Goal: Task Accomplishment & Management: Use online tool/utility

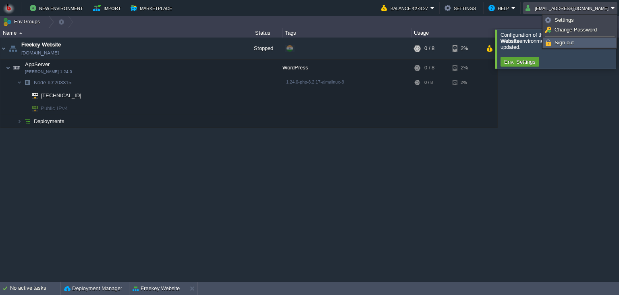
click at [563, 44] on span "Sign out" at bounding box center [564, 43] width 19 height 6
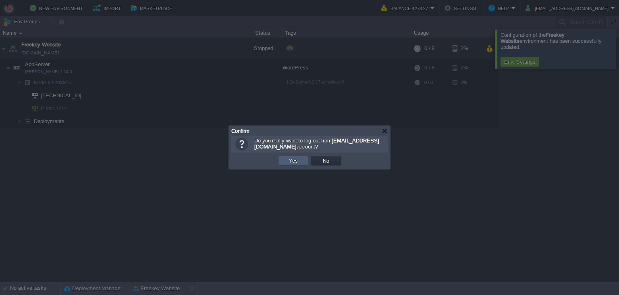
click at [294, 162] on button "Yes" at bounding box center [294, 160] width 14 height 7
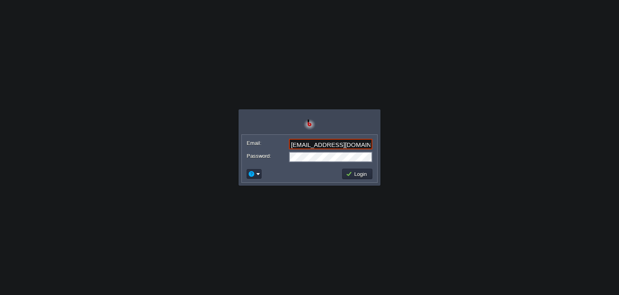
type input "[EMAIL_ADDRESS][DOMAIN_NAME]"
click at [367, 177] on button "Login" at bounding box center [357, 173] width 23 height 7
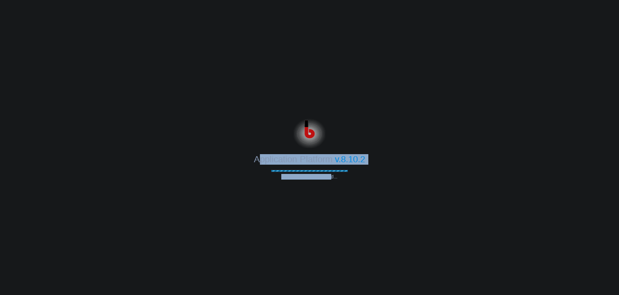
drag, startPoint x: 330, startPoint y: 179, endPoint x: 256, endPoint y: 161, distance: 75.9
click at [256, 161] on div "Application Platform v.8.10.2 Connecting to the cloud..." at bounding box center [309, 148] width 619 height 64
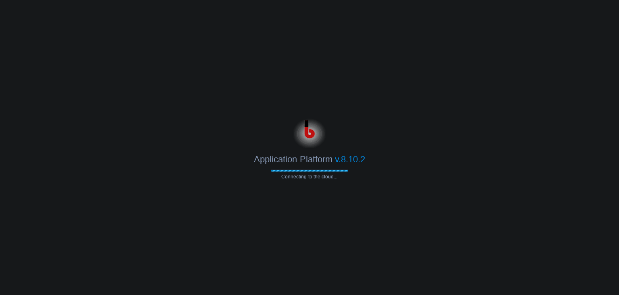
click at [256, 161] on span "Application Platform" at bounding box center [293, 159] width 78 height 10
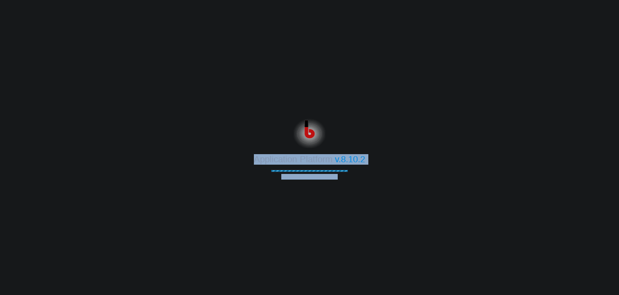
drag, startPoint x: 253, startPoint y: 161, endPoint x: 339, endPoint y: 176, distance: 87.3
click at [339, 176] on div "Application Platform v.8.10.2 Connecting to the cloud..." at bounding box center [309, 148] width 619 height 64
click at [339, 176] on span "Connecting to the cloud..." at bounding box center [309, 177] width 77 height 6
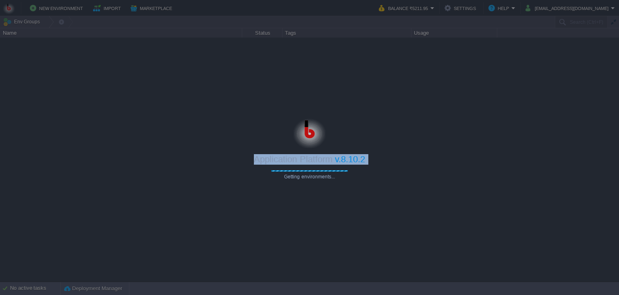
drag, startPoint x: 339, startPoint y: 176, endPoint x: 249, endPoint y: 161, distance: 91.7
click at [249, 161] on div "Application Platform v.8.10.2 Getting environments..." at bounding box center [309, 148] width 619 height 64
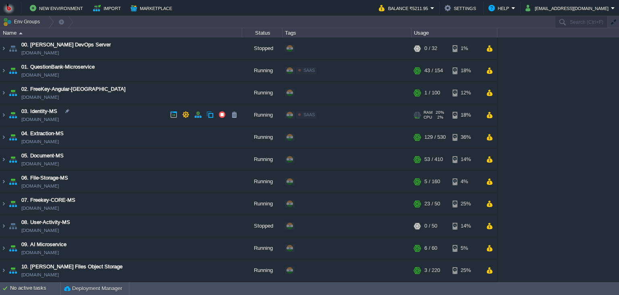
click at [117, 111] on td "03. Identity-MS identity-ms.in1.bitss.cloud" at bounding box center [121, 115] width 242 height 22
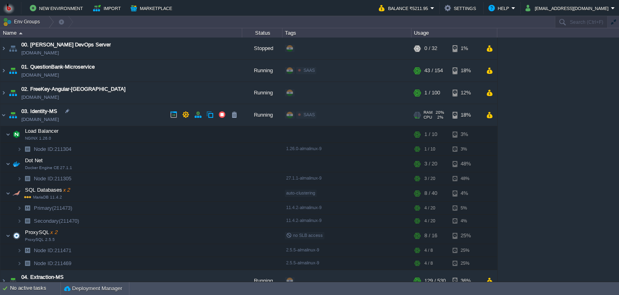
click at [117, 111] on td "03. Identity-MS identity-ms.in1.bitss.cloud" at bounding box center [121, 115] width 242 height 22
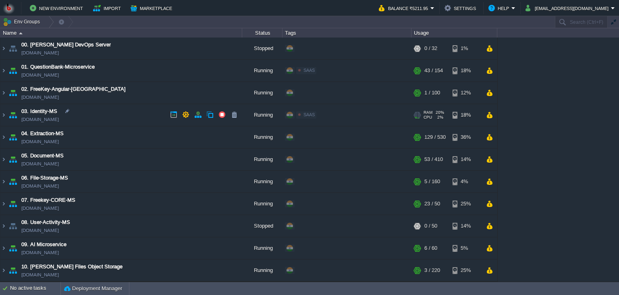
click at [117, 112] on td "03. Identity-MS identity-ms.in1.bitss.cloud" at bounding box center [121, 115] width 242 height 22
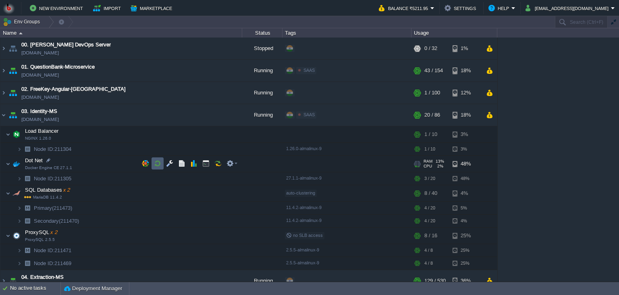
click at [156, 167] on td at bounding box center [158, 163] width 12 height 12
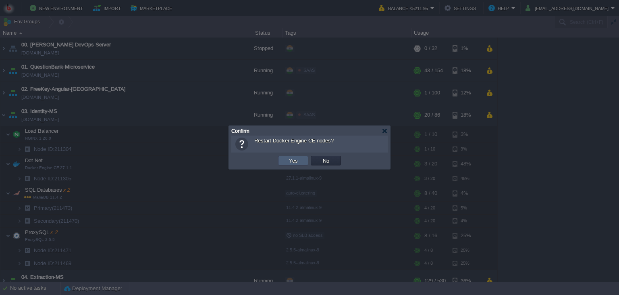
click at [296, 165] on td "Yes" at bounding box center [293, 161] width 30 height 10
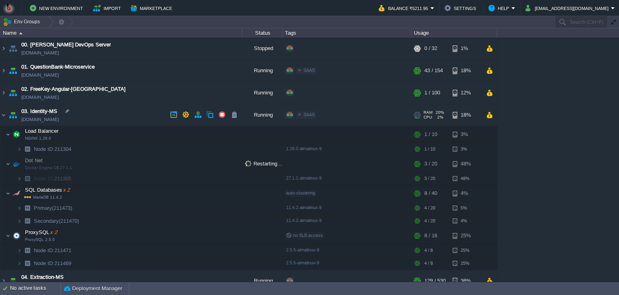
click at [111, 122] on td "03. Identity-MS identity-ms.in1.bitss.cloud" at bounding box center [121, 115] width 242 height 22
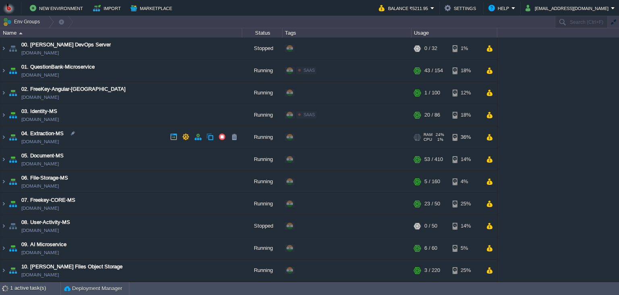
click at [108, 131] on td "04. Extraction-MS extraction-ms.in1.bitss.cloud" at bounding box center [121, 137] width 242 height 22
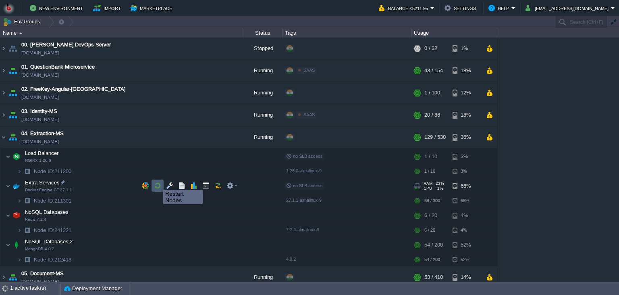
click at [157, 182] on button "button" at bounding box center [157, 185] width 7 height 7
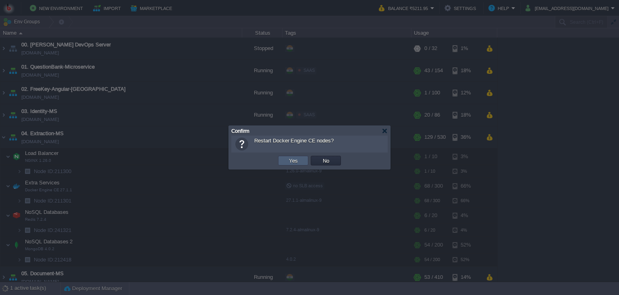
click at [296, 161] on button "Yes" at bounding box center [294, 160] width 14 height 7
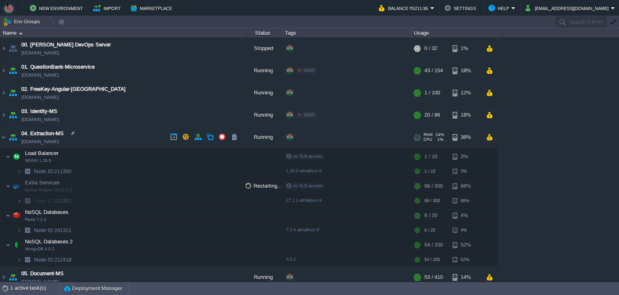
click at [97, 129] on td "04. Extraction-MS extraction-ms.in1.bitss.cloud" at bounding box center [121, 137] width 242 height 22
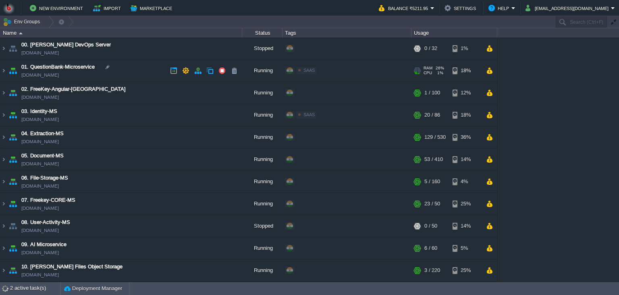
click at [158, 74] on td "01. QuestionBank-Microservice questionbank-microservice.in1.bitss.cloud" at bounding box center [121, 71] width 242 height 22
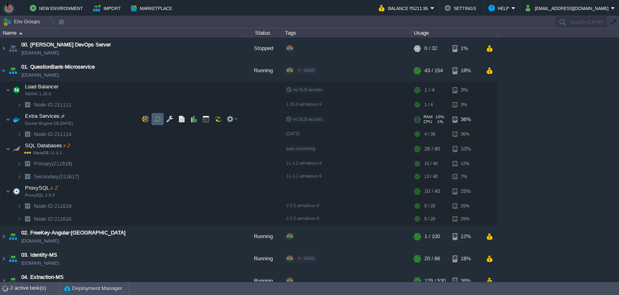
click at [159, 117] on button "button" at bounding box center [157, 118] width 7 height 7
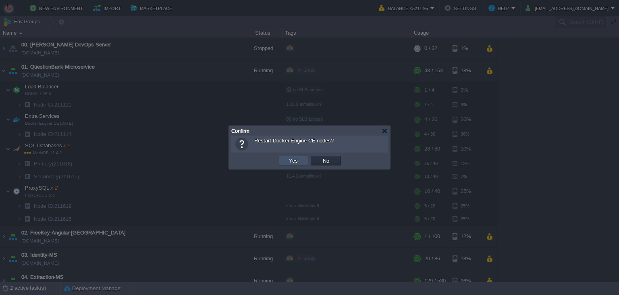
click at [291, 161] on button "Yes" at bounding box center [294, 160] width 14 height 7
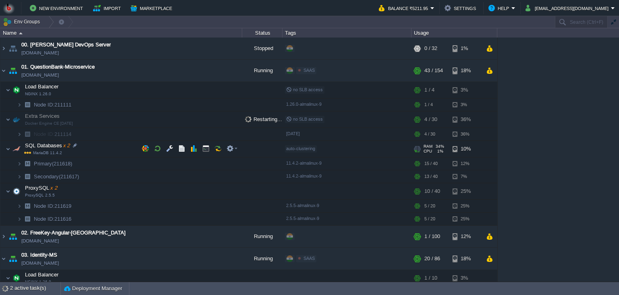
scroll to position [24, 0]
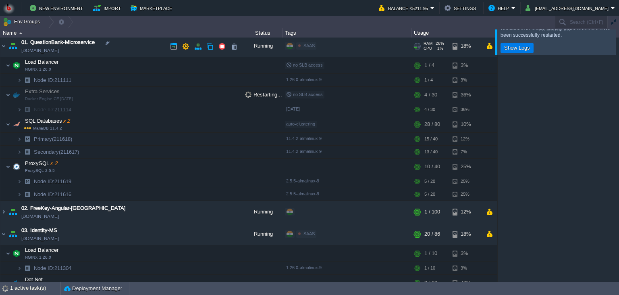
click at [136, 54] on td "01. QuestionBank-Microservice questionbank-microservice.in1.bitss.cloud" at bounding box center [121, 46] width 242 height 22
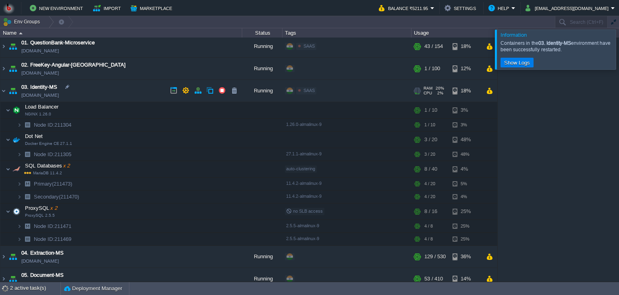
click at [133, 88] on td "03. Identity-MS identity-ms.in1.bitss.cloud" at bounding box center [121, 91] width 242 height 22
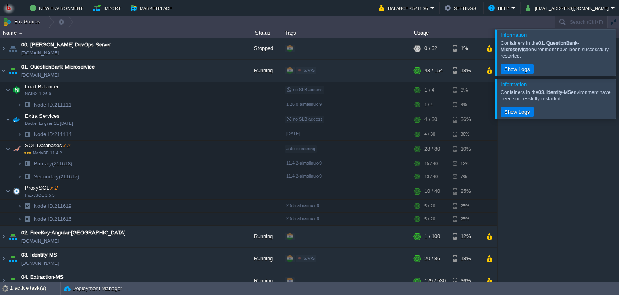
scroll to position [46, 0]
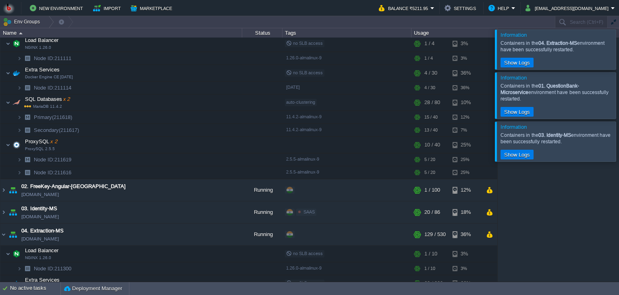
click at [288, 8] on td "New Environment Import Marketplace" at bounding box center [186, 8] width 367 height 12
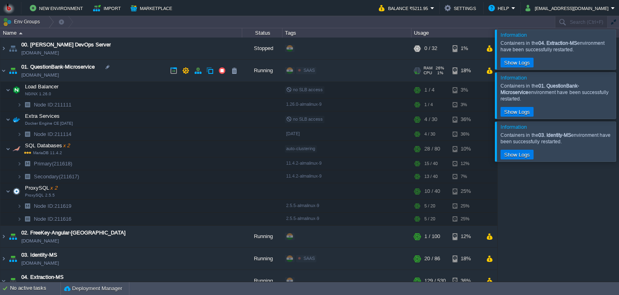
click at [151, 66] on td "01. QuestionBank-Microservice questionbank-microservice.in1.bitss.cloud" at bounding box center [121, 71] width 242 height 22
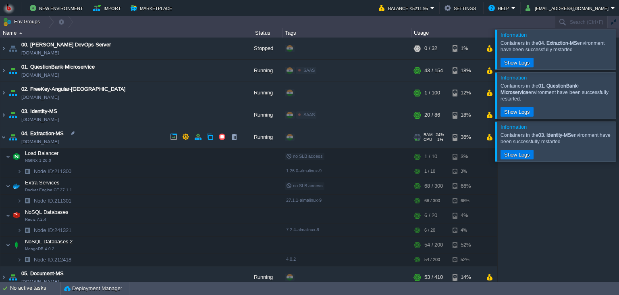
click at [136, 134] on td "04. Extraction-MS extraction-ms.in1.bitss.cloud" at bounding box center [121, 137] width 242 height 22
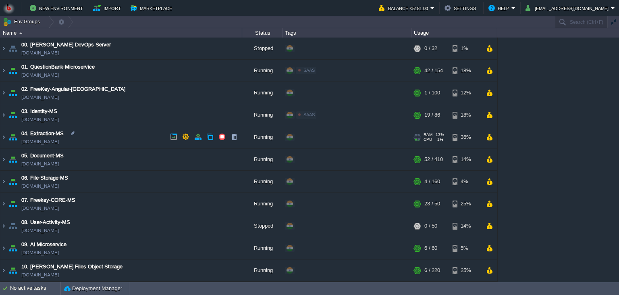
click at [138, 138] on td "04. Extraction-MS [DOMAIN_NAME]" at bounding box center [121, 137] width 242 height 22
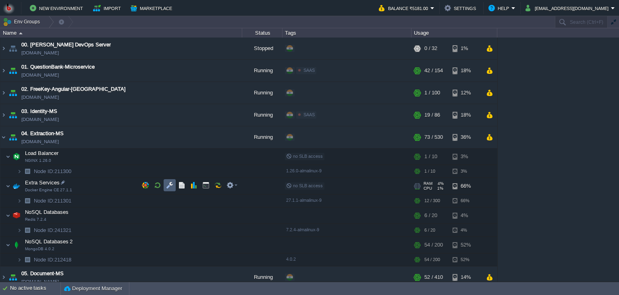
click at [169, 186] on button "button" at bounding box center [169, 184] width 7 height 7
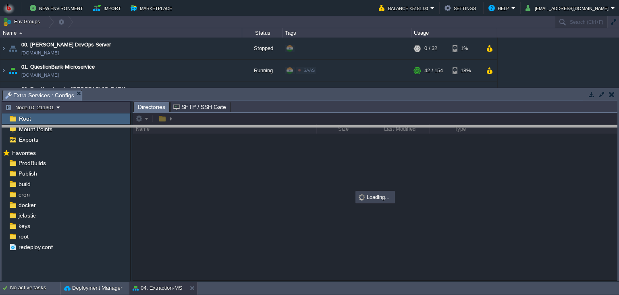
drag, startPoint x: 346, startPoint y: 98, endPoint x: 340, endPoint y: 160, distance: 62.8
click at [340, 160] on body "New Environment Import Marketplace Bonus ₹0.00 Upgrade Account Balance ₹5181.00…" at bounding box center [309, 147] width 619 height 295
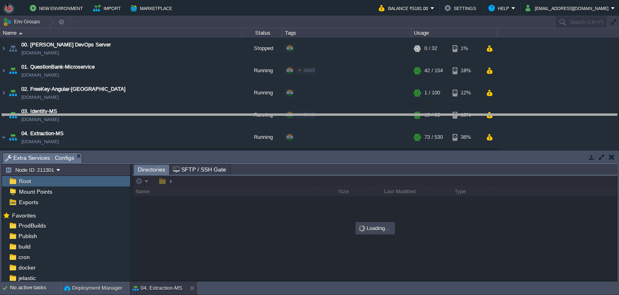
drag, startPoint x: 340, startPoint y: 160, endPoint x: 339, endPoint y: 118, distance: 42.3
click at [339, 118] on body "New Environment Import Marketplace Bonus ₹0.00 Upgrade Account Balance ₹5181.00…" at bounding box center [309, 147] width 619 height 295
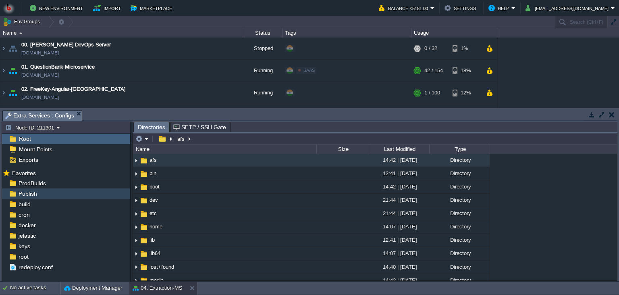
click at [87, 196] on div "Publish" at bounding box center [66, 193] width 128 height 10
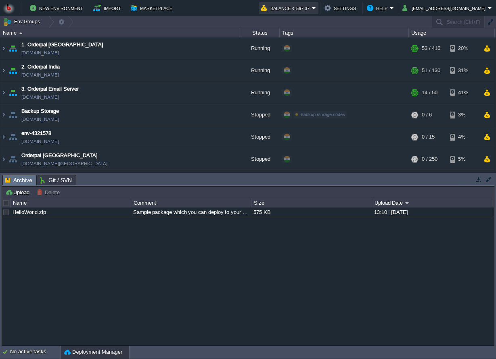
click at [312, 10] on button "Balance ₹-567.37" at bounding box center [286, 8] width 51 height 10
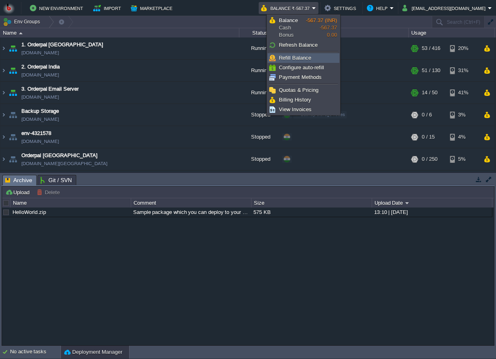
click at [300, 57] on span "Refill Balance" at bounding box center [295, 58] width 32 height 6
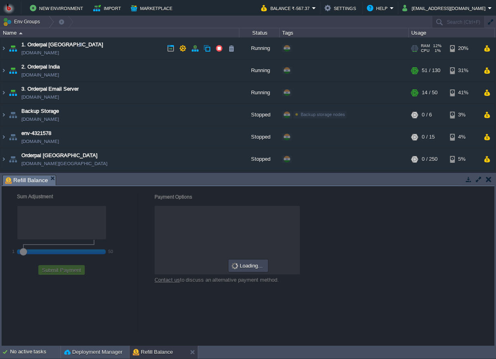
checkbox input "true"
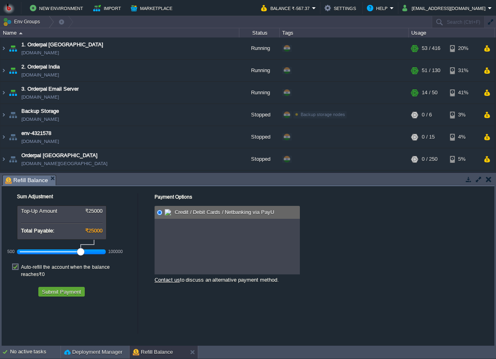
click at [44, 252] on div at bounding box center [61, 251] width 83 height 7
click at [55, 253] on div at bounding box center [61, 251] width 83 height 7
click at [68, 253] on div at bounding box center [61, 251] width 83 height 7
click at [58, 253] on div at bounding box center [61, 251] width 83 height 7
click at [73, 292] on div "Sum Adjustment Top-Up Amount ₹10000 Total Payable: ₹10000 500 100000 Auto-refil…" at bounding box center [70, 243] width 136 height 115
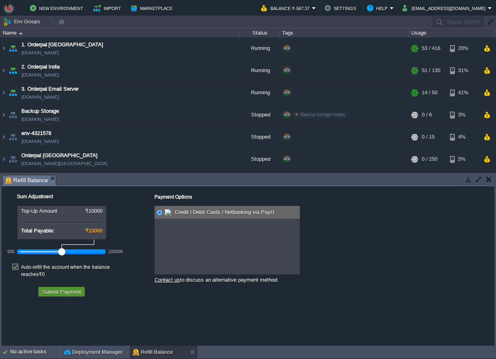
click at [73, 288] on button "Submit Payment" at bounding box center [62, 291] width 44 height 7
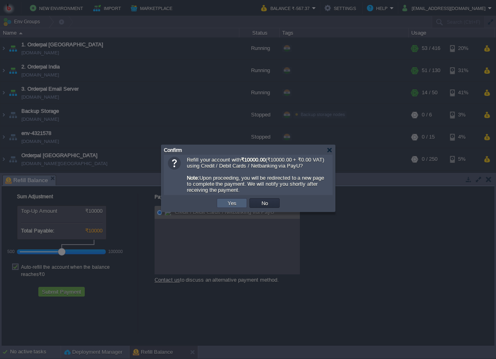
click at [226, 202] on td "Yes" at bounding box center [232, 203] width 30 height 10
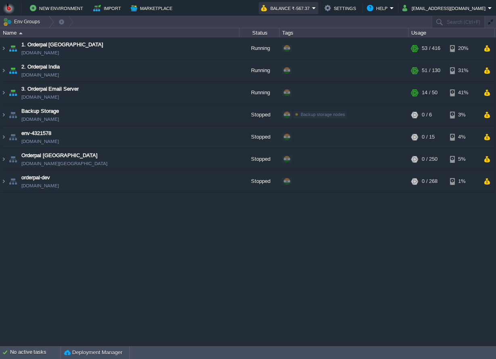
click at [312, 8] on button "Balance ₹-567.37" at bounding box center [286, 8] width 51 height 10
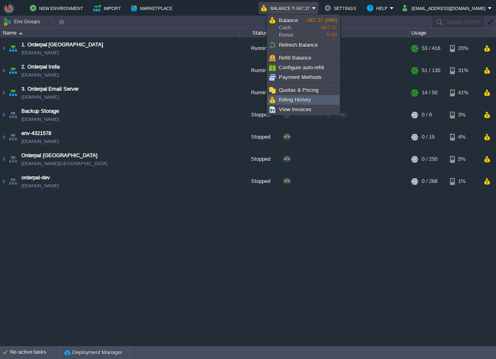
click at [293, 102] on span "Billing History" at bounding box center [295, 100] width 32 height 6
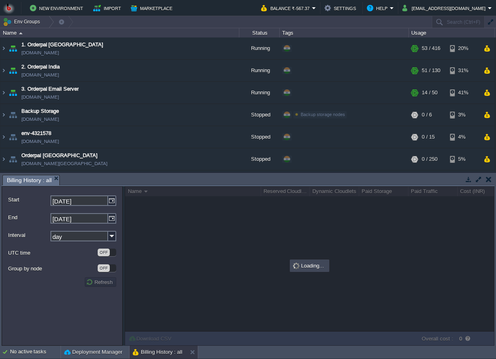
click at [484, 179] on td at bounding box center [488, 180] width 10 height 10
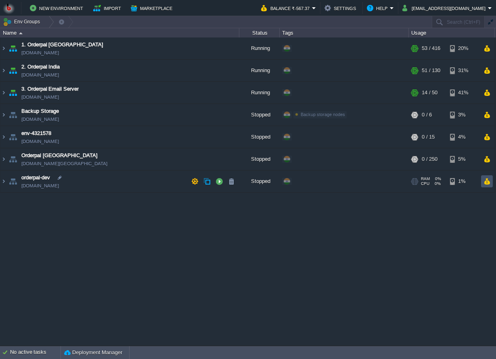
click at [487, 180] on button "button" at bounding box center [486, 181] width 7 height 7
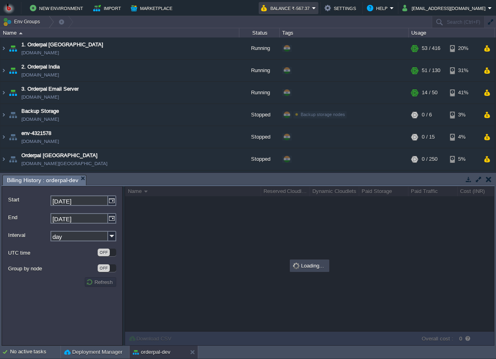
click at [303, 11] on button "Balance ₹-567.37" at bounding box center [286, 8] width 51 height 10
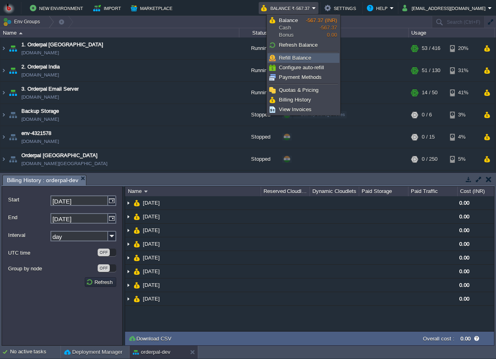
click at [302, 57] on span "Refill Balance" at bounding box center [295, 58] width 32 height 6
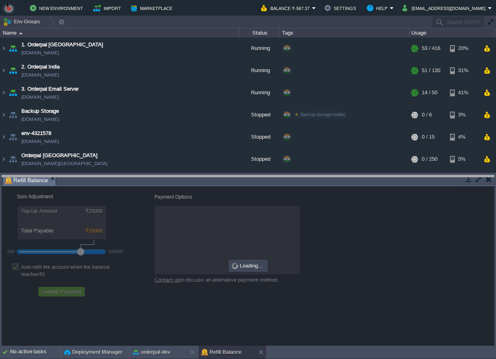
drag, startPoint x: 487, startPoint y: 180, endPoint x: 427, endPoint y: 171, distance: 60.8
click at [427, 171] on body "New Environment Import Marketplace Bonus ₹0.00 Upgrade Account Balance ₹-567.37…" at bounding box center [248, 179] width 496 height 359
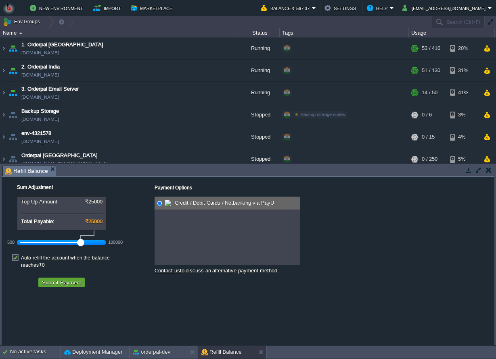
click at [70, 243] on div at bounding box center [61, 242] width 83 height 7
click at [64, 243] on div at bounding box center [61, 242] width 83 height 7
click at [73, 279] on button "Submit Payment" at bounding box center [62, 282] width 44 height 7
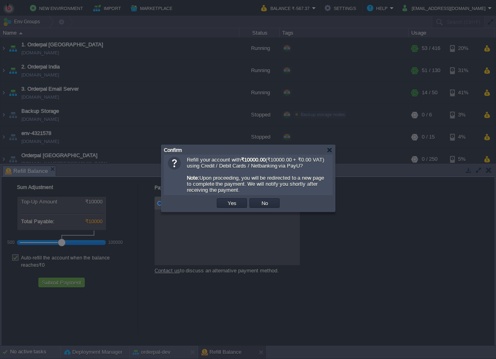
click at [233, 199] on div "OK Yes No Cancel" at bounding box center [248, 203] width 169 height 17
click at [233, 202] on button "Yes" at bounding box center [232, 203] width 14 height 7
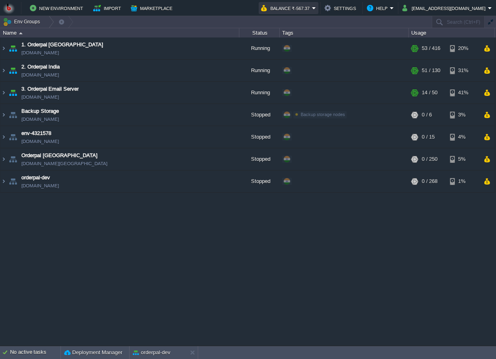
click at [312, 12] on button "Balance ₹-567.37" at bounding box center [286, 8] width 51 height 10
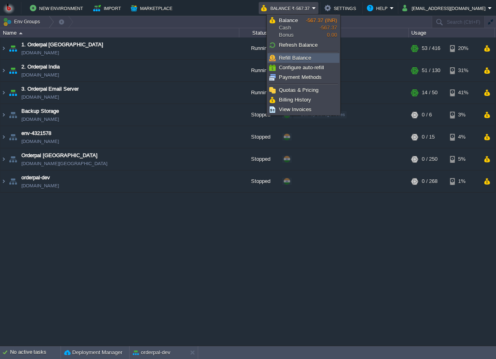
click at [298, 56] on span "Refill Balance" at bounding box center [295, 58] width 32 height 6
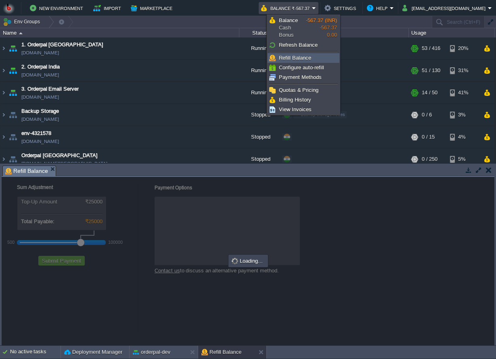
checkbox input "true"
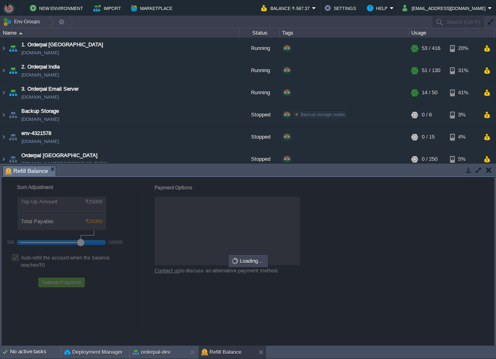
click at [123, 304] on div at bounding box center [248, 261] width 492 height 169
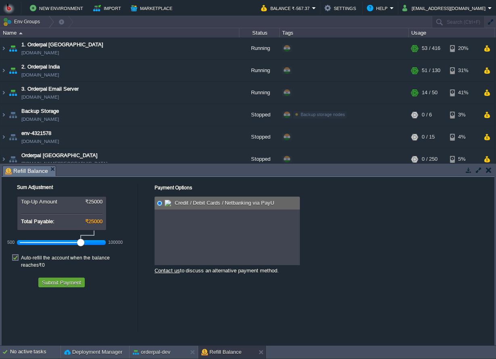
click at [69, 240] on div at bounding box center [61, 242] width 83 height 7
click at [63, 240] on div at bounding box center [61, 242] width 83 height 7
click at [71, 279] on button "Submit Payment" at bounding box center [62, 282] width 44 height 7
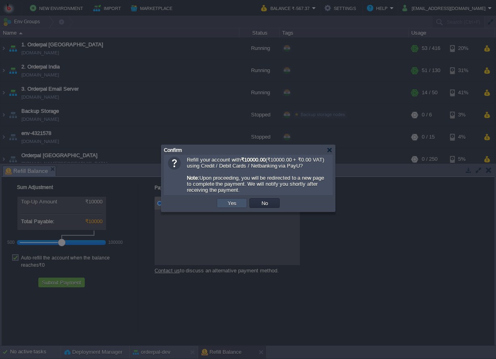
click at [235, 204] on button "Yes" at bounding box center [232, 203] width 14 height 7
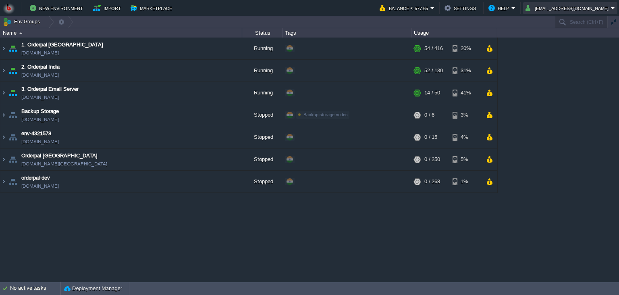
click at [568, 10] on button "[EMAIL_ADDRESS][DOMAIN_NAME]" at bounding box center [568, 8] width 85 height 10
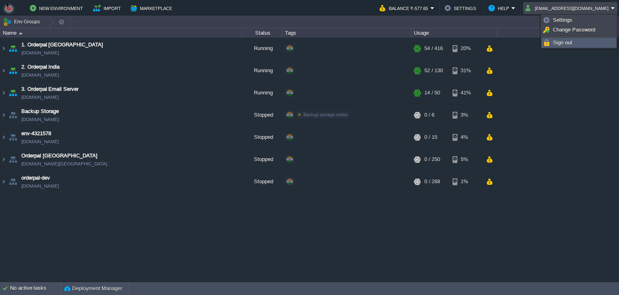
click at [559, 42] on span "Sign out" at bounding box center [562, 43] width 19 height 6
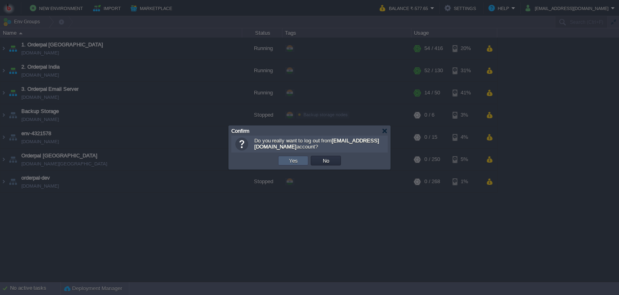
click at [293, 158] on button "Yes" at bounding box center [294, 160] width 14 height 7
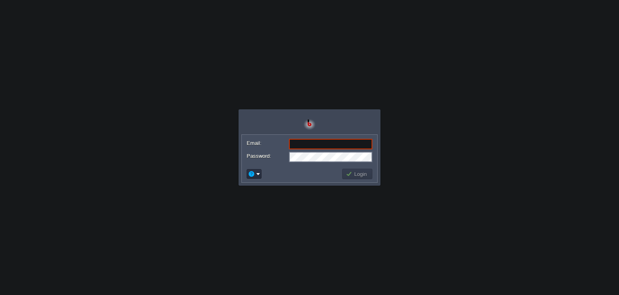
click at [315, 142] on input "Email:" at bounding box center [330, 144] width 83 height 10
type input "[EMAIL_ADDRESS][DOMAIN_NAME]"
click at [355, 175] on button "Login" at bounding box center [357, 173] width 23 height 7
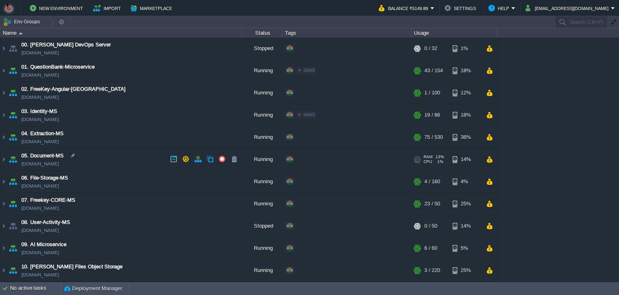
click at [154, 166] on td "05. Document-MS [DOMAIN_NAME]" at bounding box center [121, 159] width 242 height 22
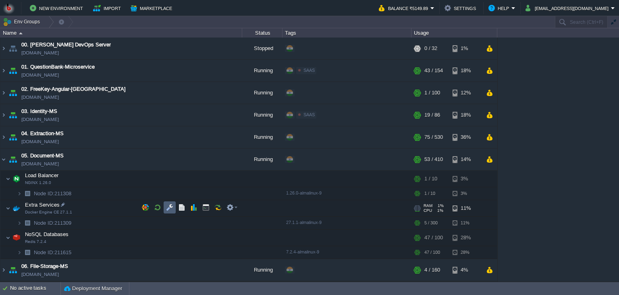
click at [171, 205] on button "button" at bounding box center [169, 207] width 7 height 7
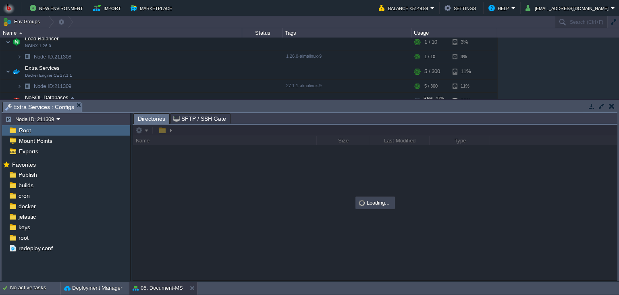
scroll to position [147, 0]
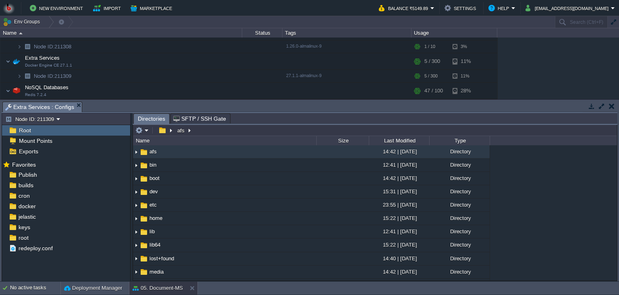
drag, startPoint x: 215, startPoint y: 102, endPoint x: 213, endPoint y: 121, distance: 19.2
click at [213, 121] on body "New Environment Import Marketplace Bonus ₹0.00 Upgrade Account Balance ₹5149.89…" at bounding box center [309, 147] width 619 height 295
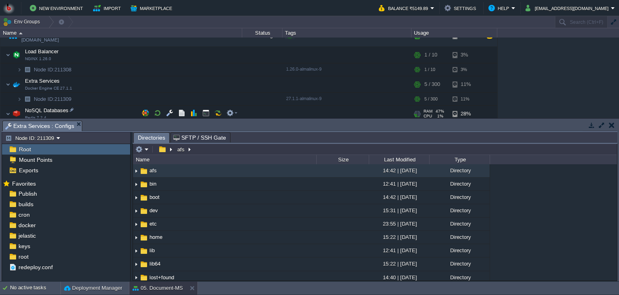
scroll to position [110, 0]
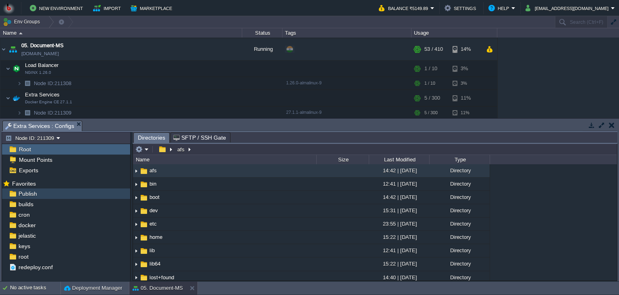
click at [67, 197] on div "Publish" at bounding box center [66, 193] width 128 height 10
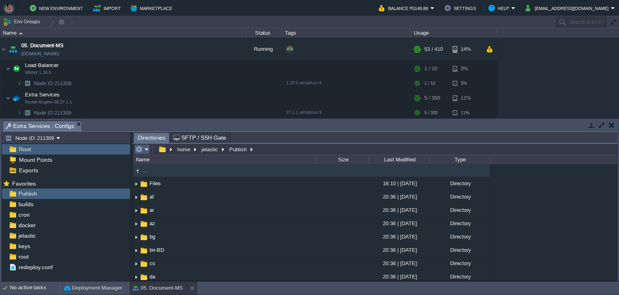
click at [144, 154] on td at bounding box center [142, 149] width 16 height 10
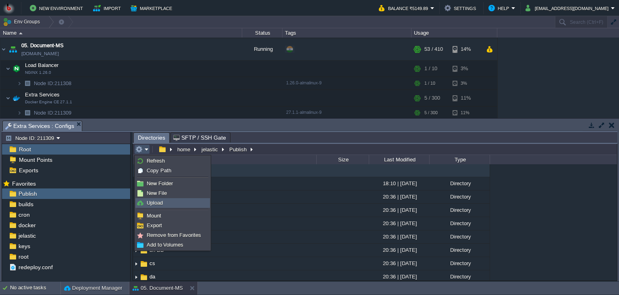
click at [154, 203] on span "Upload" at bounding box center [155, 203] width 16 height 6
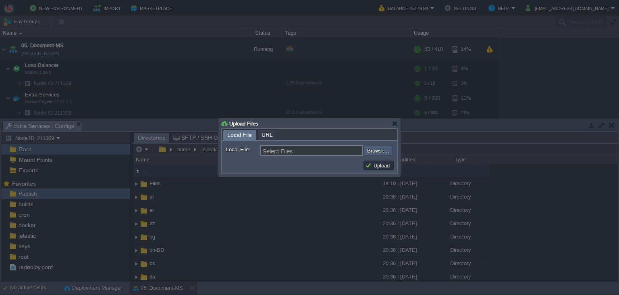
click at [374, 153] on input "file" at bounding box center [342, 151] width 102 height 10
type input "C:\fakepath\PdfGenerateMicroservice.dll"
type input "PdfGenerateMicroservice.dll"
click at [384, 164] on button "Upload" at bounding box center [378, 165] width 27 height 7
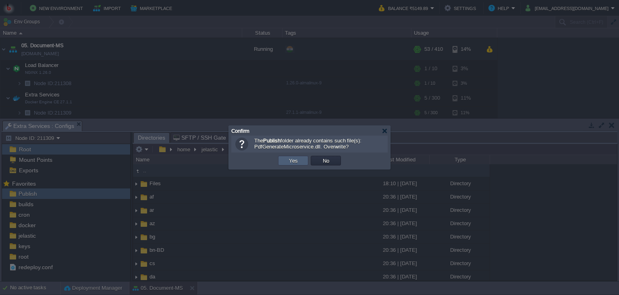
click at [292, 158] on button "Yes" at bounding box center [294, 160] width 14 height 7
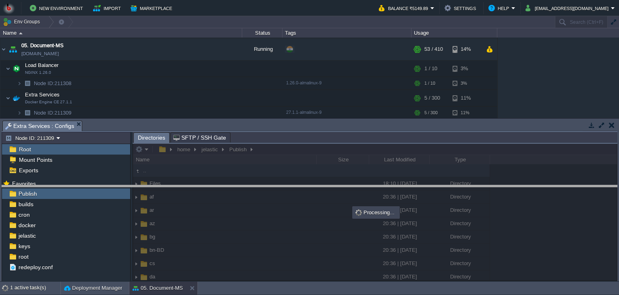
drag, startPoint x: 315, startPoint y: 126, endPoint x: 315, endPoint y: 193, distance: 66.5
click at [315, 193] on body "New Environment Import Marketplace Bonus ₹0.00 Upgrade Account Balance ₹5149.89…" at bounding box center [309, 147] width 619 height 295
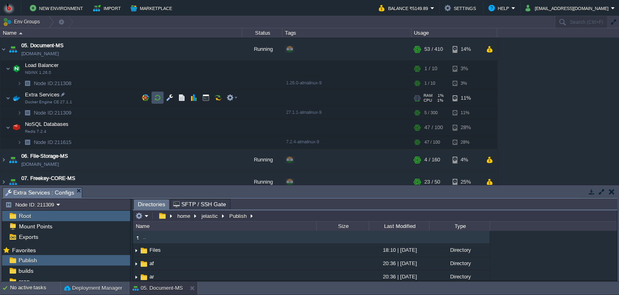
click at [156, 97] on button "button" at bounding box center [157, 97] width 7 height 7
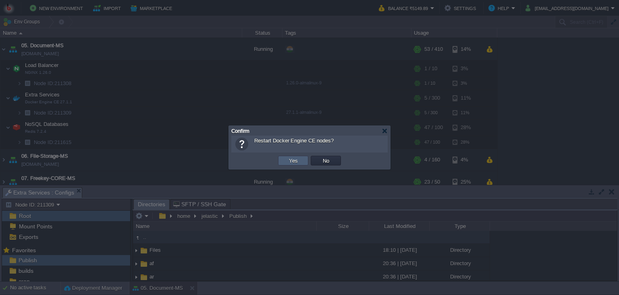
click at [296, 163] on button "Yes" at bounding box center [294, 160] width 14 height 7
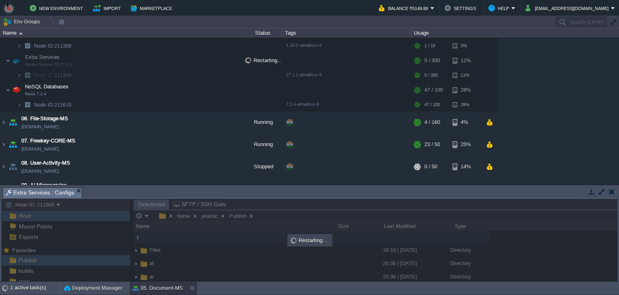
scroll to position [331, 0]
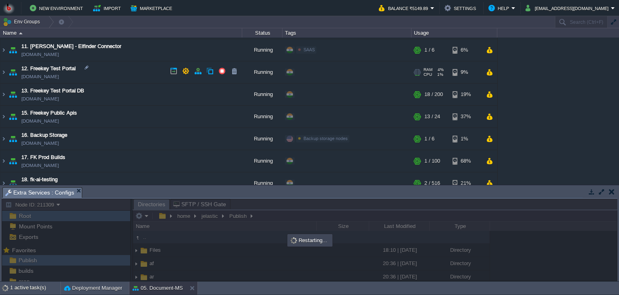
click at [129, 74] on td "12. Freekey Test Portal [DOMAIN_NAME]" at bounding box center [121, 72] width 242 height 22
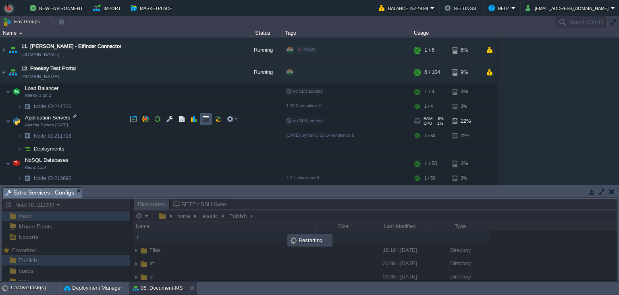
click at [204, 121] on button "button" at bounding box center [205, 118] width 7 height 7
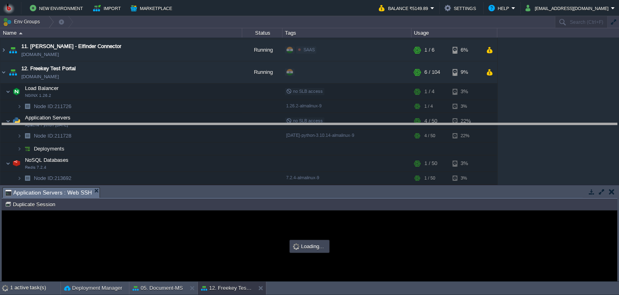
drag, startPoint x: 273, startPoint y: 193, endPoint x: 274, endPoint y: 147, distance: 45.6
click at [274, 129] on body "New Environment Import Marketplace Bonus ₹0.00 Upgrade Account Balance ₹5149.89…" at bounding box center [309, 147] width 619 height 295
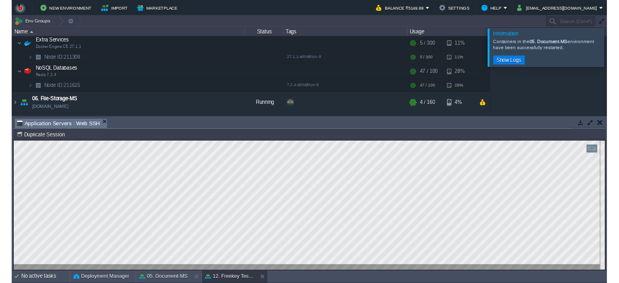
scroll to position [4, 0]
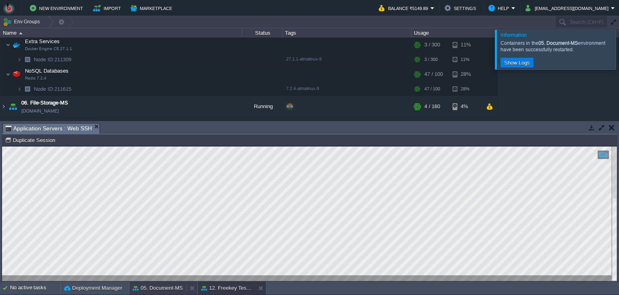
click at [171, 288] on button "05. Document-MS" at bounding box center [158, 288] width 50 height 8
